Goal: Task Accomplishment & Management: Manage account settings

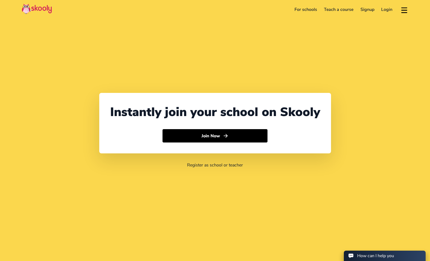
select select "65"
select select "[GEOGRAPHIC_DATA]"
select select "[GEOGRAPHIC_DATA]/[GEOGRAPHIC_DATA]"
click at [390, 7] on link "Login" at bounding box center [387, 9] width 18 height 9
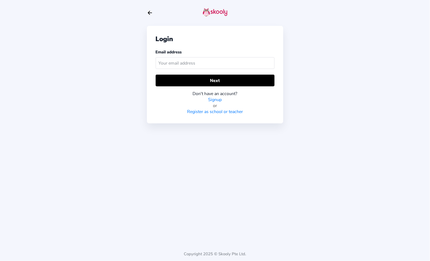
click at [219, 70] on div "Email address" at bounding box center [215, 60] width 119 height 22
click at [213, 63] on input "text" at bounding box center [215, 63] width 119 height 12
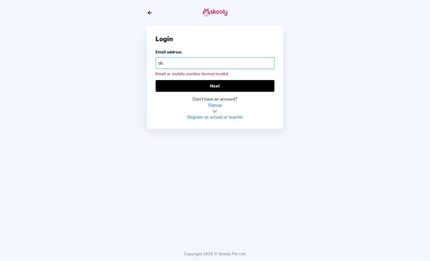
type input "d"
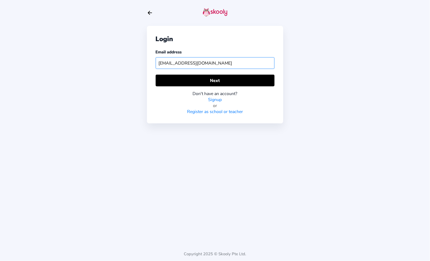
type input "sallydeplorable@gmail.com"
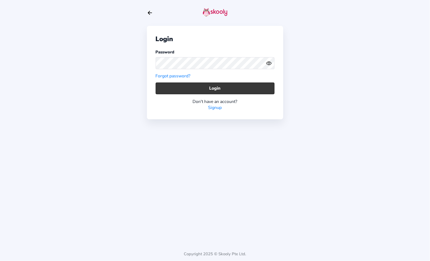
click at [228, 89] on button "Login" at bounding box center [215, 89] width 119 height 12
click at [268, 89] on button "Login" at bounding box center [215, 89] width 119 height 12
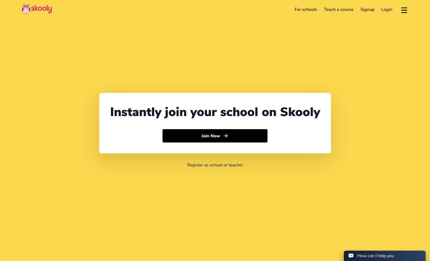
select select "65"
select select "[GEOGRAPHIC_DATA]"
select select "[GEOGRAPHIC_DATA]/[GEOGRAPHIC_DATA]"
